Goal: Task Accomplishment & Management: Manage account settings

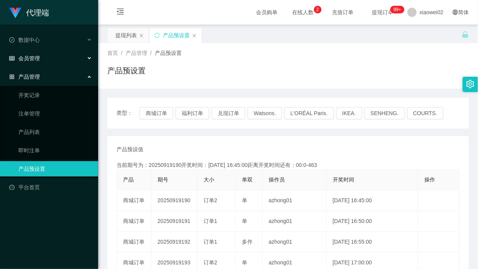
click at [49, 59] on div "会员管理" at bounding box center [49, 58] width 98 height 15
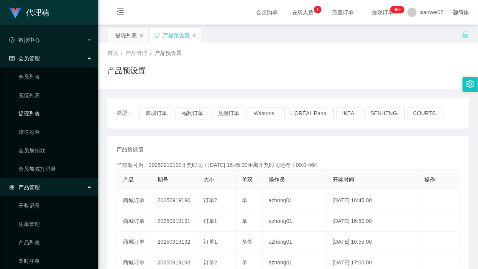
click at [30, 111] on link "提现列表" at bounding box center [55, 113] width 74 height 15
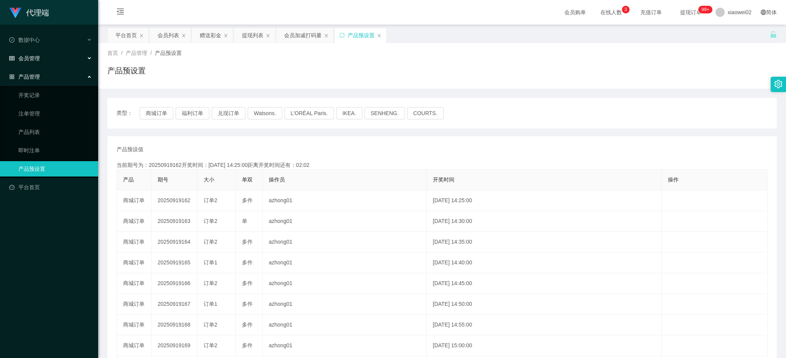
click at [60, 59] on div "会员管理" at bounding box center [49, 58] width 98 height 15
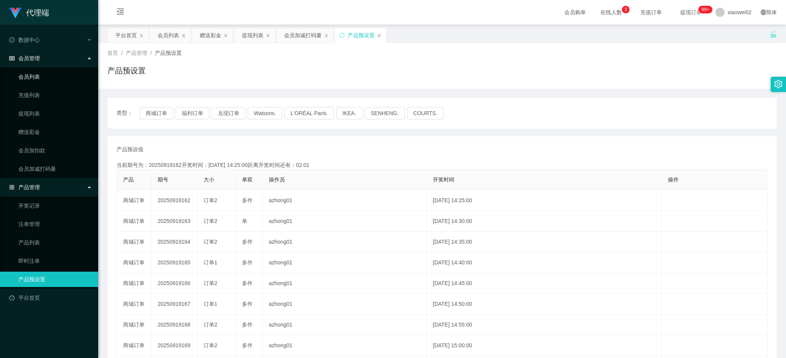
click at [50, 76] on link "会员列表" at bounding box center [55, 76] width 74 height 15
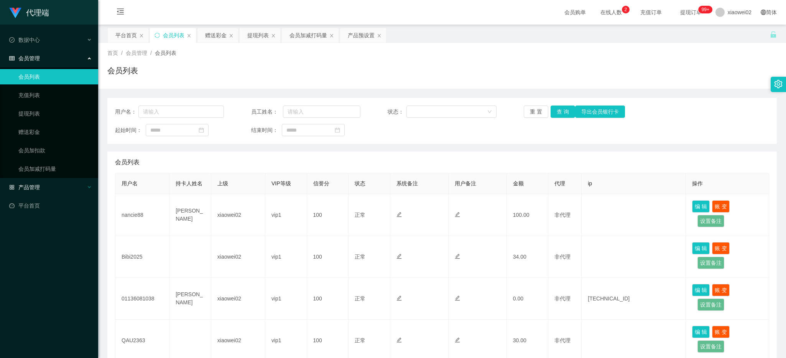
click at [35, 186] on span "产品管理" at bounding box center [24, 187] width 31 height 6
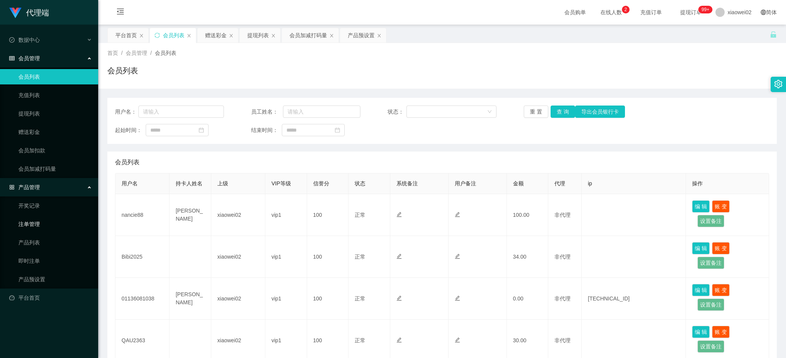
click at [39, 225] on link "注单管理" at bounding box center [55, 223] width 74 height 15
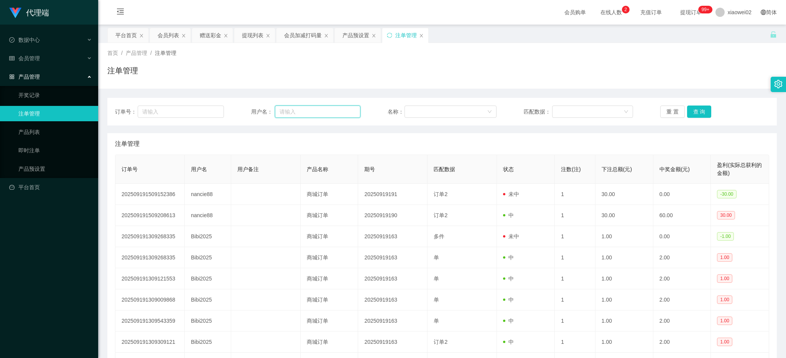
click at [316, 111] on input "text" at bounding box center [317, 111] width 85 height 12
paste input "nancie88"
type input "nancie88"
click at [687, 112] on button "查 询" at bounding box center [699, 111] width 25 height 12
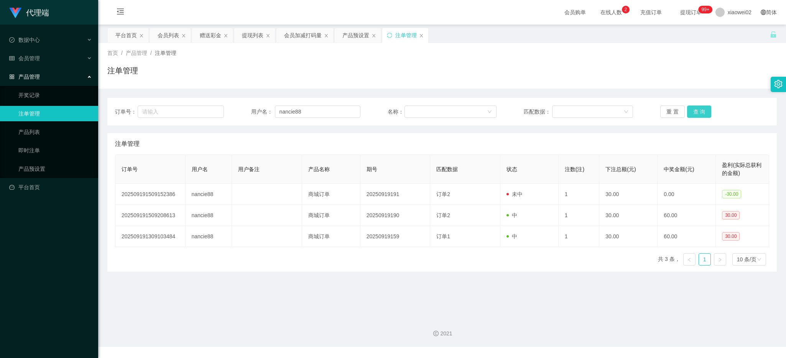
click at [687, 112] on button "查 询" at bounding box center [699, 111] width 25 height 12
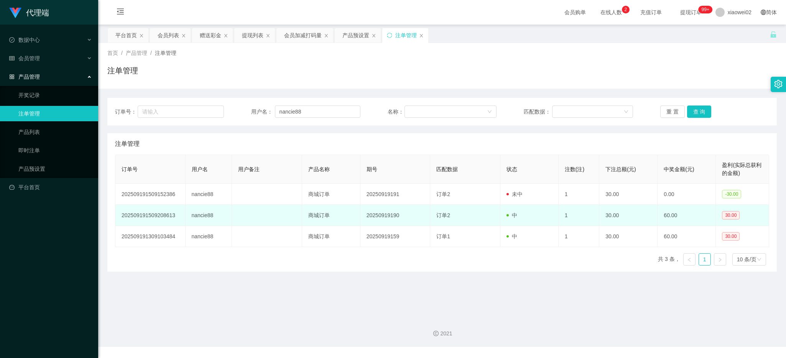
click at [384, 214] on td "20250919190" at bounding box center [395, 215] width 70 height 21
copy td "20250919190"
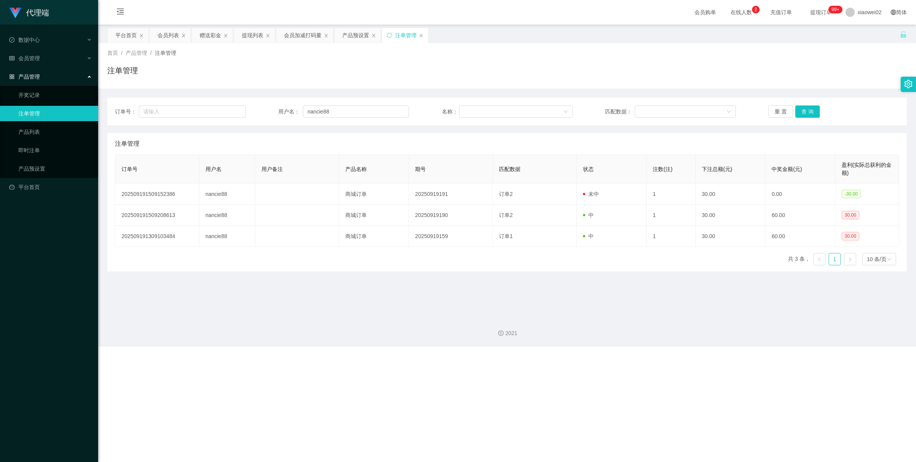
click at [529, 309] on main "关闭左侧 关闭右侧 关闭其它 刷新页面 平台首页 会员列表 赠送彩金 提现列表 会员加减打码量 产品预设置 注单管理 首页 / 产品管理 / 注单管理 / 注…" at bounding box center [507, 168] width 818 height 286
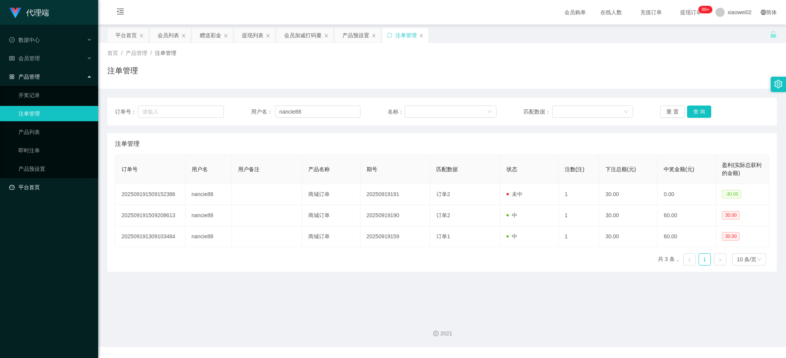
click at [64, 179] on link "平台首页" at bounding box center [50, 186] width 83 height 15
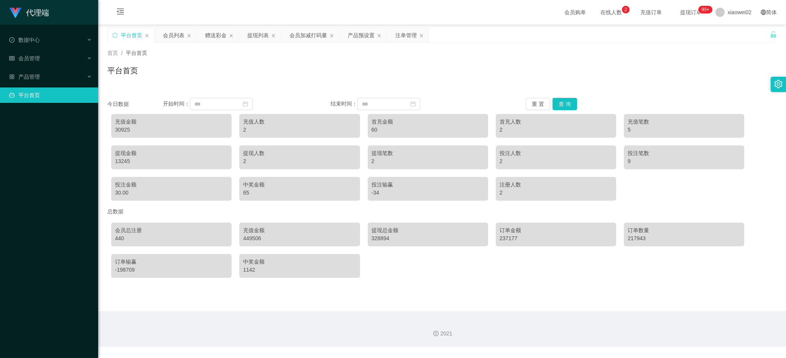
click at [39, 87] on link "平台首页" at bounding box center [50, 94] width 83 height 15
click at [39, 73] on div "产品管理" at bounding box center [49, 76] width 98 height 15
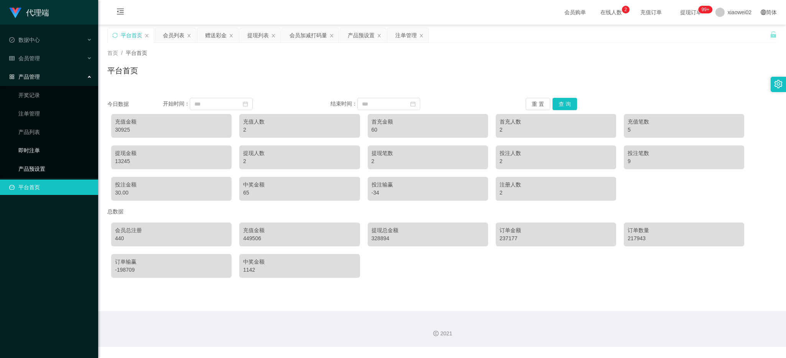
click at [38, 174] on link "产品预设置" at bounding box center [55, 168] width 74 height 15
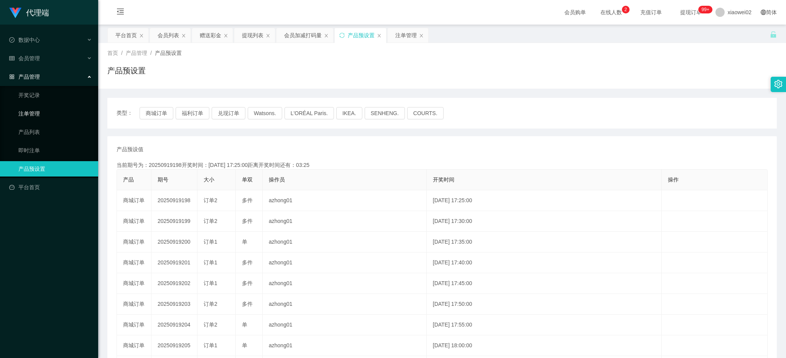
click at [50, 110] on link "注单管理" at bounding box center [55, 113] width 74 height 15
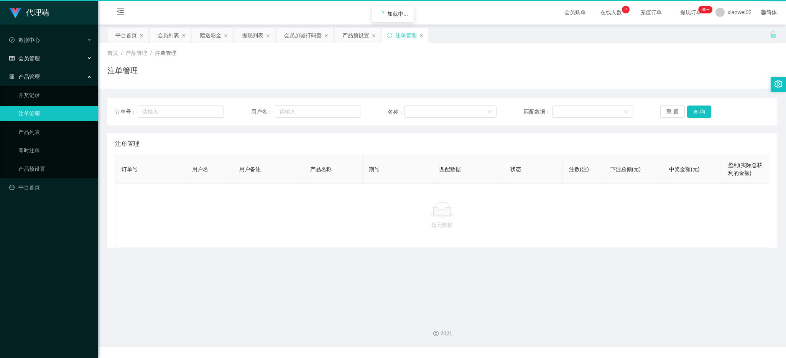
drag, startPoint x: 36, startPoint y: 58, endPoint x: 31, endPoint y: 72, distance: 15.3
click at [36, 58] on span "会员管理" at bounding box center [24, 58] width 31 height 6
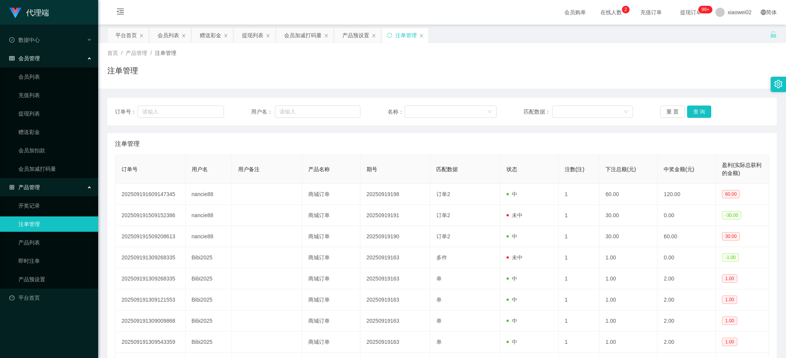
click at [33, 59] on span "会员管理" at bounding box center [24, 58] width 31 height 6
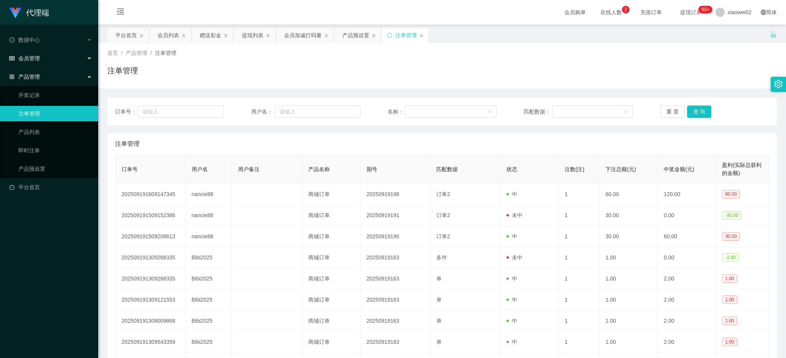
click at [38, 56] on span "会员管理" at bounding box center [24, 58] width 31 height 6
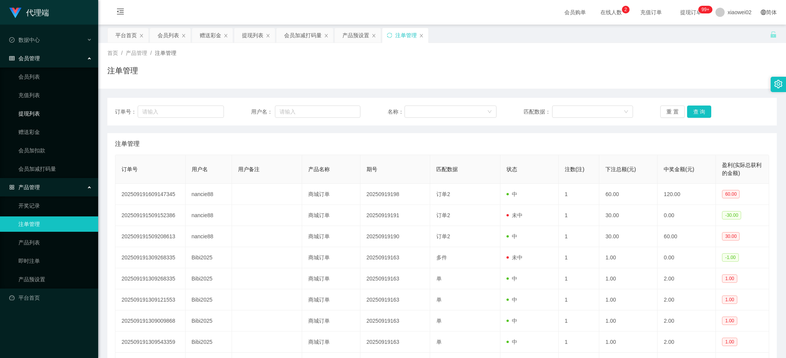
click at [45, 115] on link "提现列表" at bounding box center [55, 113] width 74 height 15
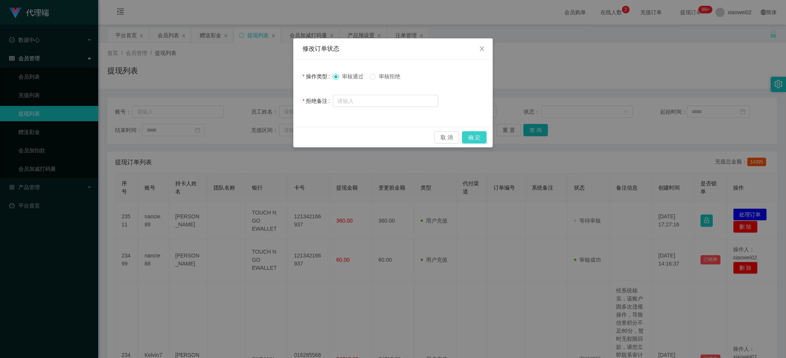
click at [475, 136] on button "确 定" at bounding box center [474, 137] width 25 height 12
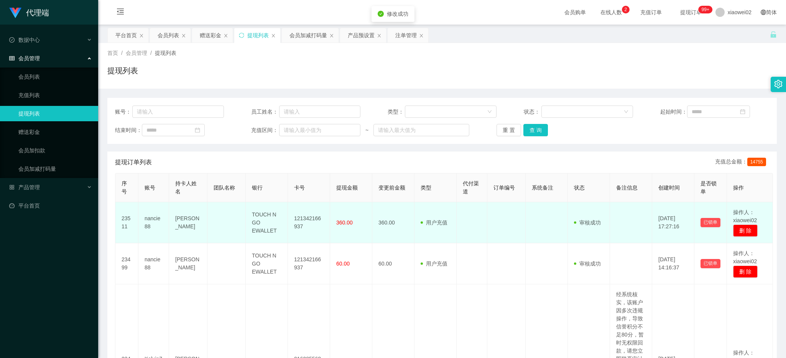
click at [317, 216] on td "121342166937" at bounding box center [309, 222] width 42 height 41
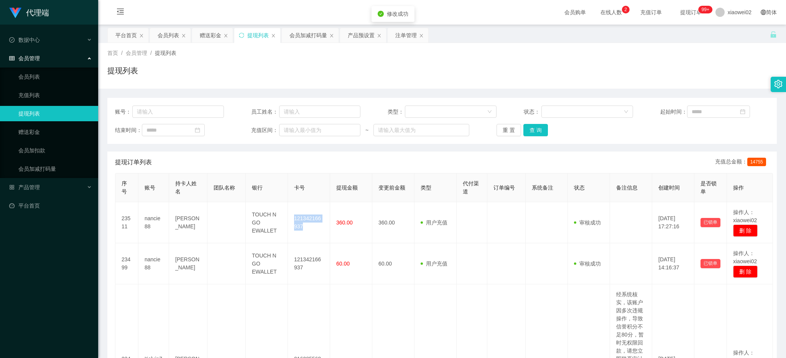
copy td "121342166937"
